Goal: Task Accomplishment & Management: Complete application form

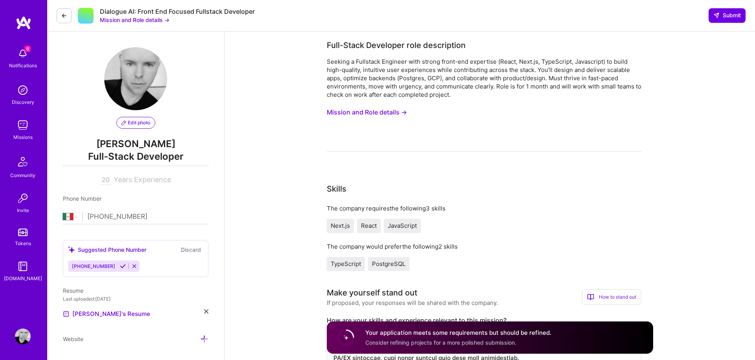
select select "MX"
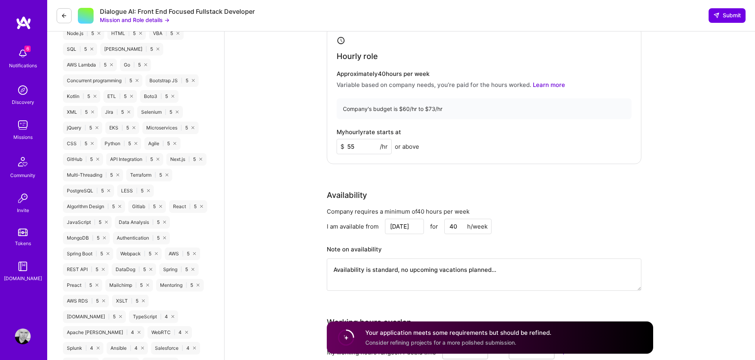
scroll to position [574, 0]
click at [359, 146] on input "55" at bounding box center [363, 145] width 55 height 15
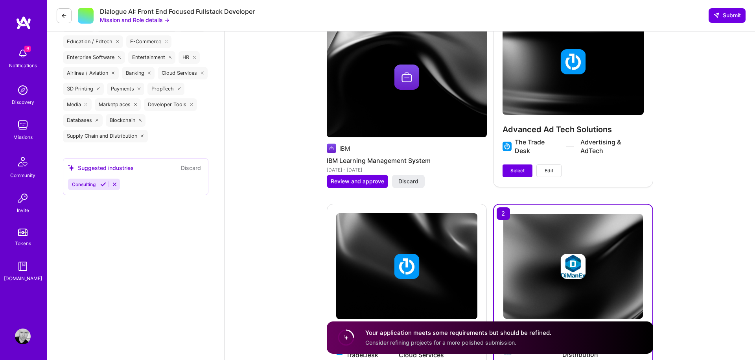
scroll to position [1233, 0]
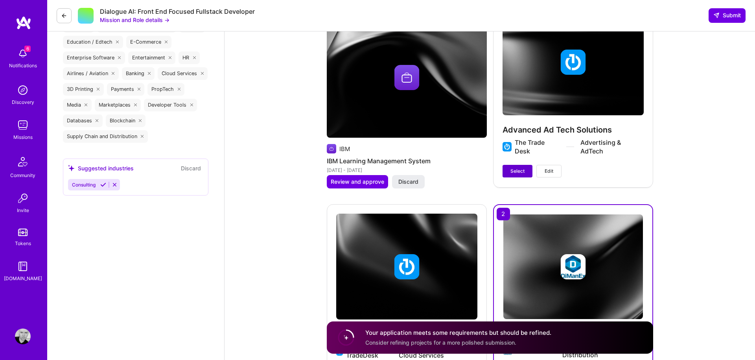
click at [514, 173] on span "Select" at bounding box center [517, 170] width 14 height 7
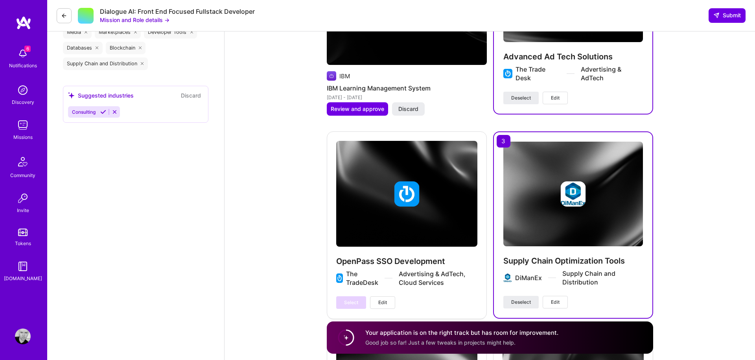
scroll to position [1308, 0]
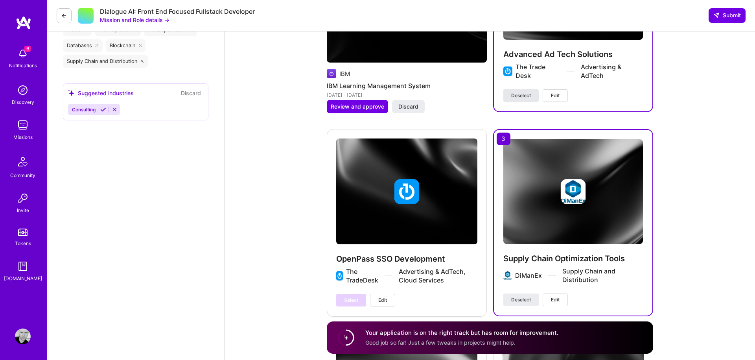
click at [516, 92] on span "Deselect" at bounding box center [521, 95] width 20 height 7
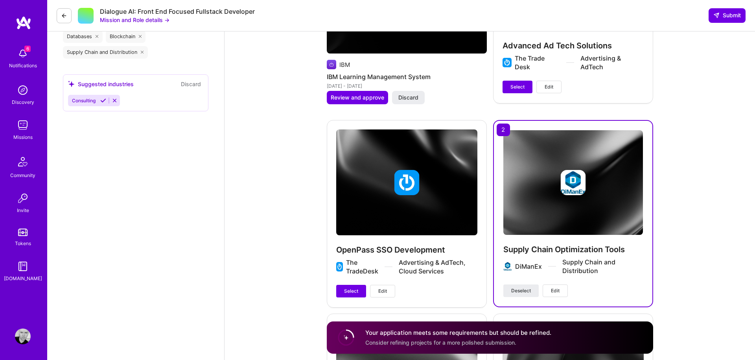
scroll to position [1329, 0]
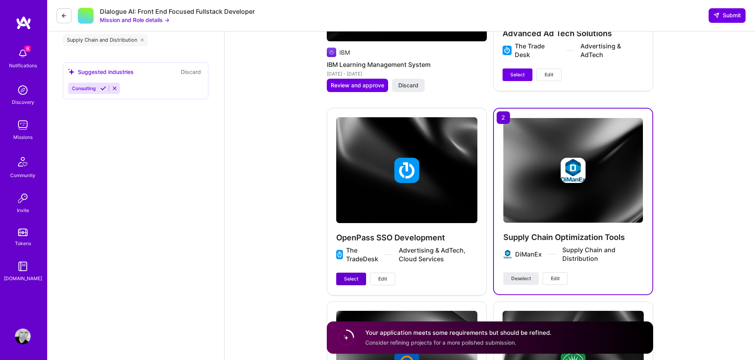
click at [349, 281] on span "Select" at bounding box center [351, 278] width 14 height 7
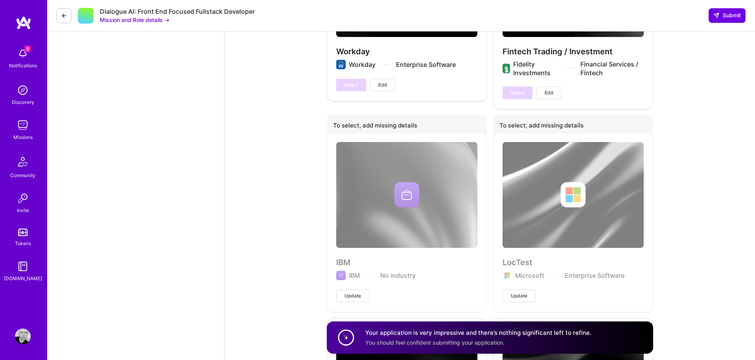
scroll to position [1703, 0]
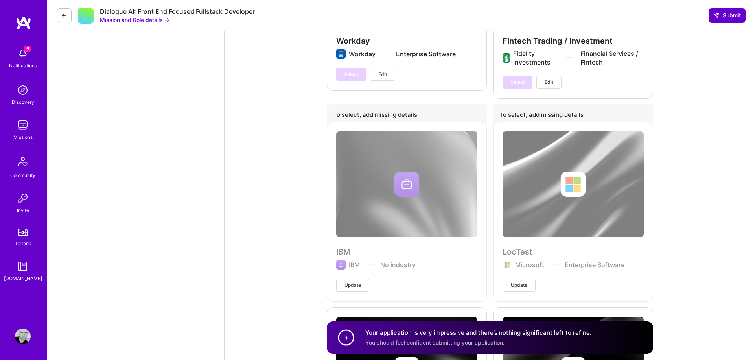
click at [719, 14] on span "Submit" at bounding box center [727, 15] width 28 height 8
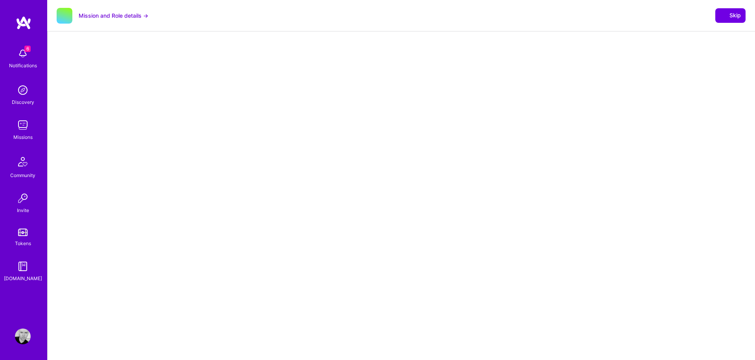
select select "MX"
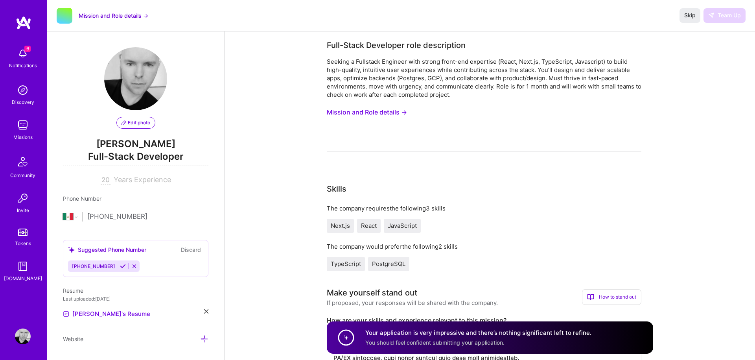
drag, startPoint x: 689, startPoint y: 19, endPoint x: 705, endPoint y: 77, distance: 60.4
